Goal: Task Accomplishment & Management: Complete application form

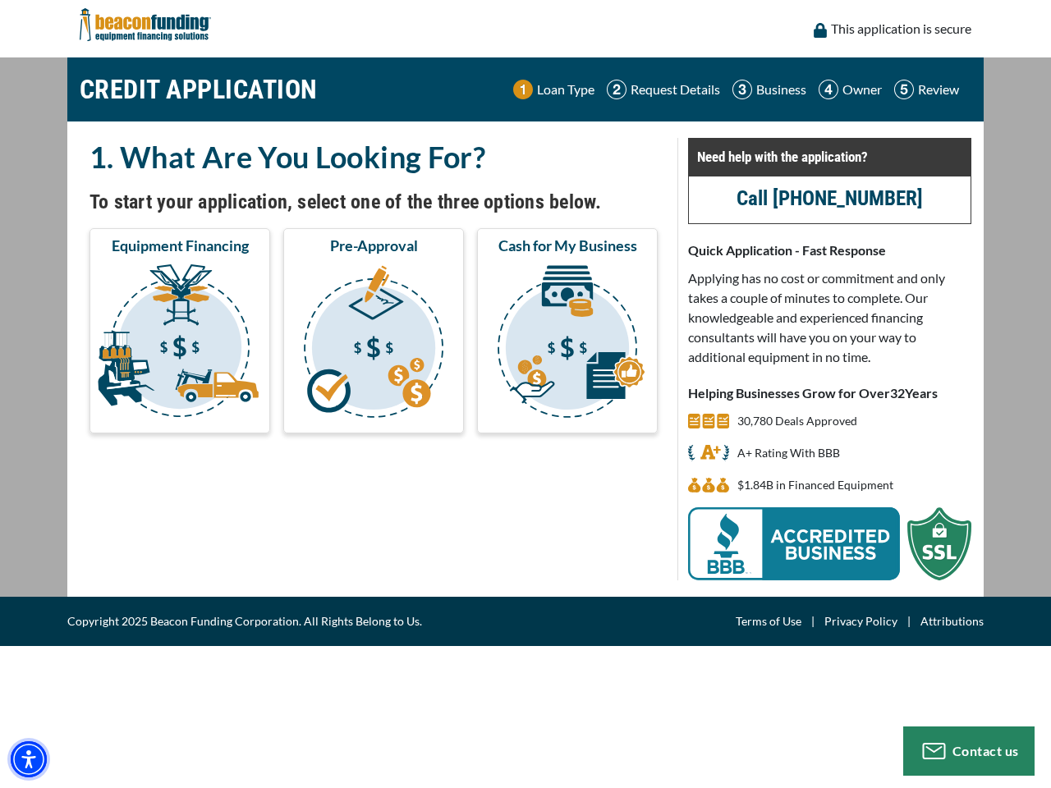
click at [29, 759] on img "Accessibility Menu" at bounding box center [29, 759] width 36 height 36
click at [180, 344] on body "Skip to main content Enable accessibility for low vision Open the accessibility…" at bounding box center [525, 394] width 1051 height 788
click at [374, 344] on body "Skip to main content Enable accessibility for low vision Open the accessibility…" at bounding box center [525, 394] width 1051 height 788
click at [567, 344] on body "Skip to main content Enable accessibility for low vision Open the accessibility…" at bounding box center [525, 394] width 1051 height 788
click at [969, 751] on body "Skip to main content Enable accessibility for low vision Open the accessibility…" at bounding box center [525, 394] width 1051 height 788
